Goal: Find specific page/section: Find specific page/section

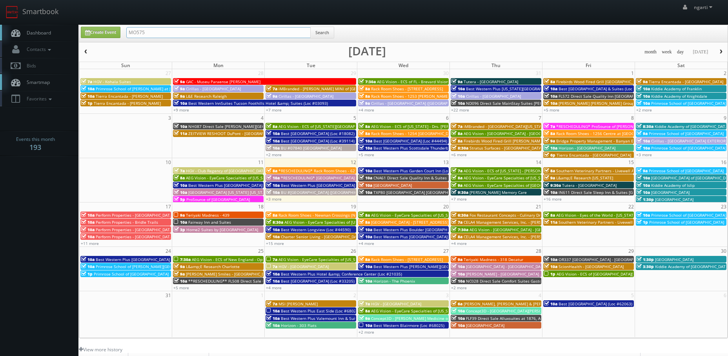
click at [249, 31] on input "MO575" at bounding box center [218, 32] width 184 height 11
paste input "1415"
type input "14155"
click at [325, 31] on button "Search" at bounding box center [322, 33] width 24 height 12
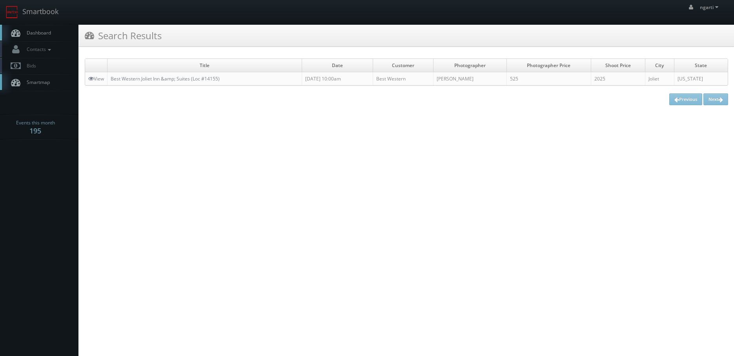
click at [227, 78] on td "Best Western Joliet Inn &amp; Suites (Loc #14155)" at bounding box center [204, 78] width 195 height 13
click at [209, 78] on link "Best Western Joliet Inn &amp; Suites (Loc #14155)" at bounding box center [165, 78] width 109 height 7
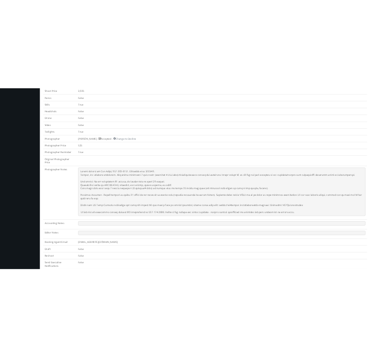
scroll to position [275, 0]
